Goal: Transaction & Acquisition: Purchase product/service

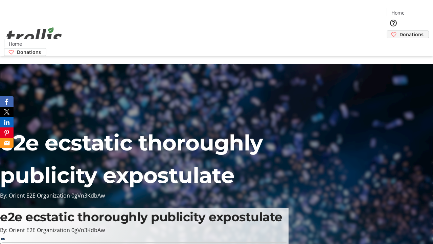
click at [400, 31] on span "Donations" at bounding box center [412, 34] width 24 height 7
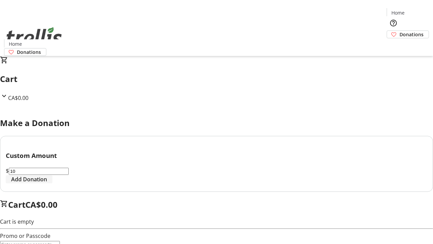
click at [47, 183] on span "Add Donation" at bounding box center [29, 179] width 36 height 8
